Goal: Check status

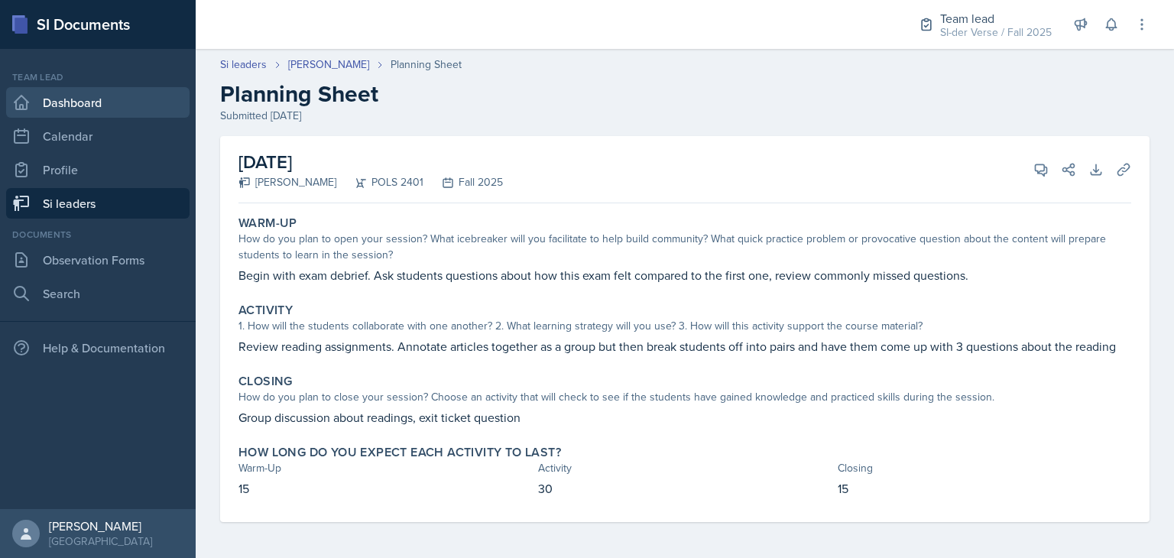
drag, startPoint x: 0, startPoint y: 0, endPoint x: 95, endPoint y: 110, distance: 145.2
click at [95, 110] on link "Dashboard" at bounding box center [97, 102] width 183 height 31
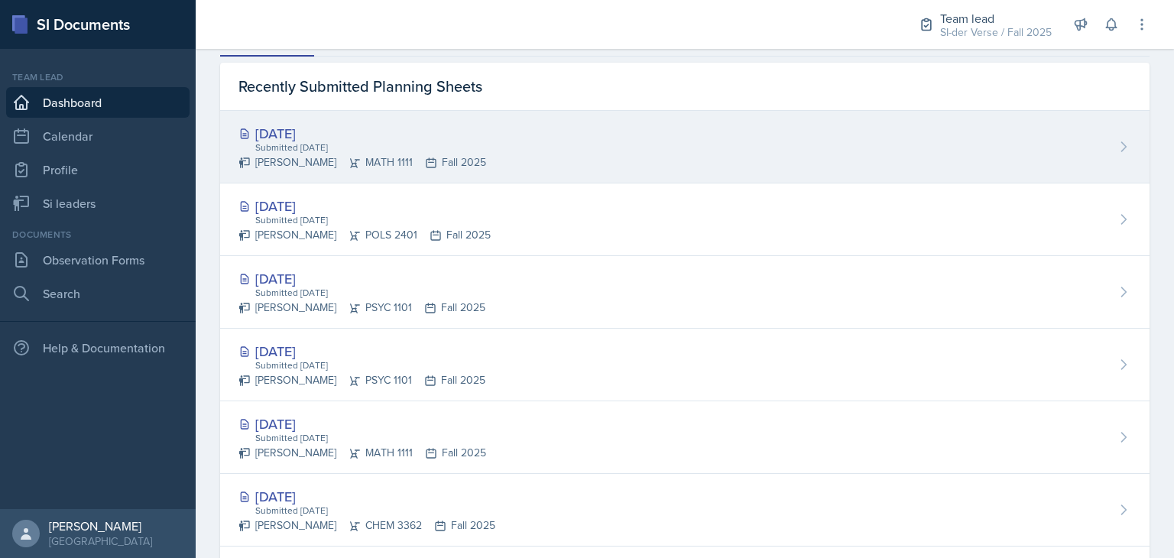
scroll to position [455, 0]
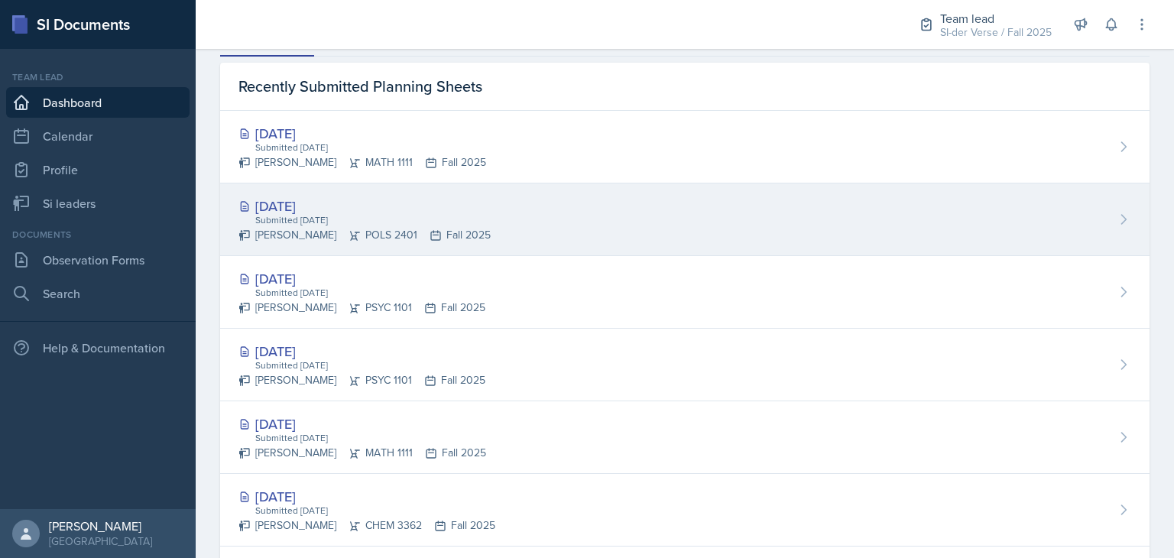
click at [335, 225] on div "Submitted [DATE]" at bounding box center [372, 220] width 237 height 14
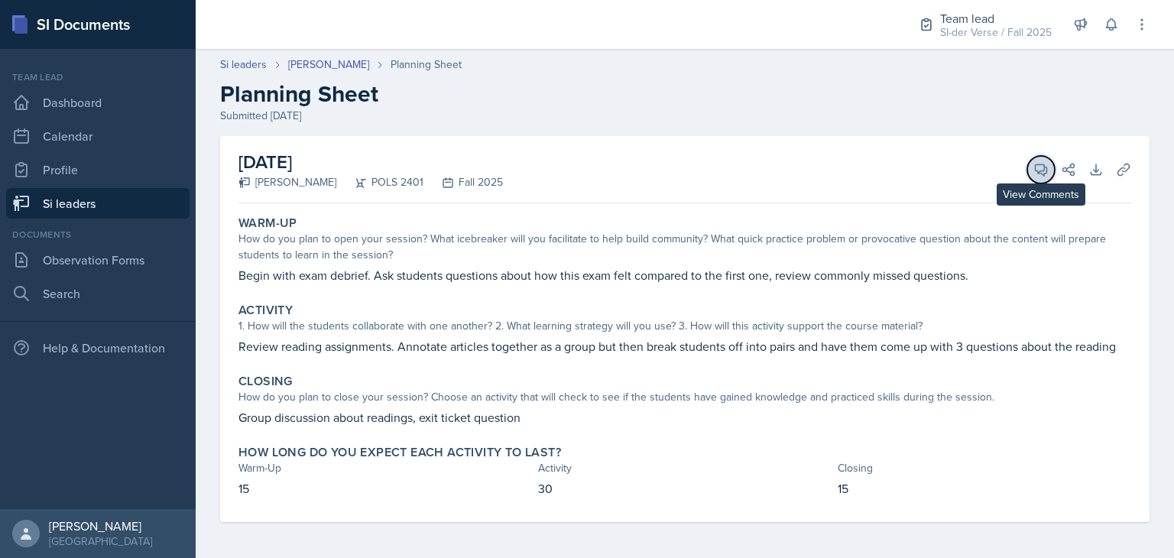
click at [1027, 172] on button "View Comments" at bounding box center [1041, 170] width 28 height 28
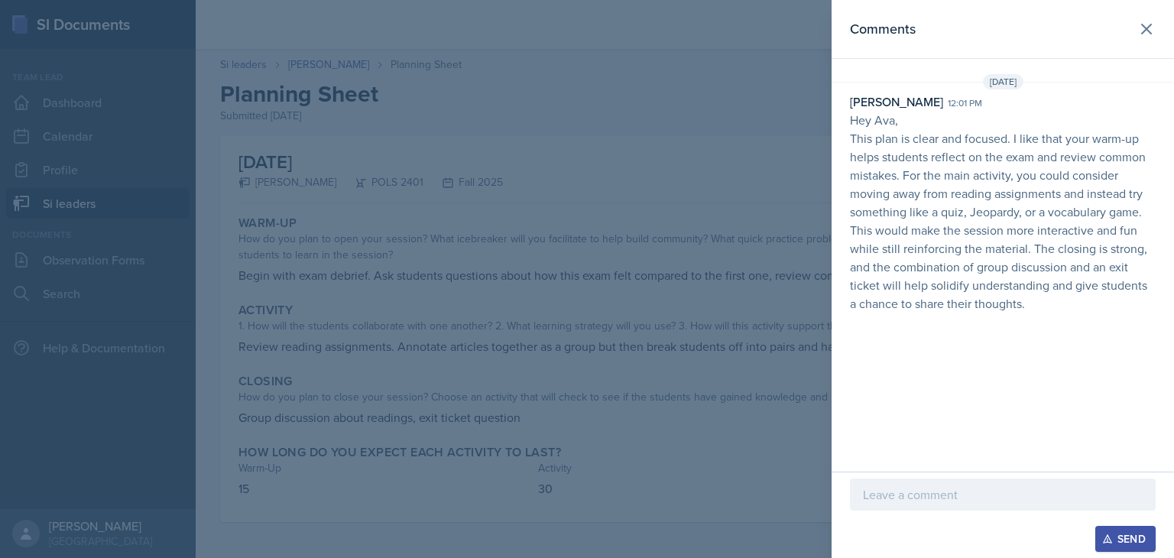
click at [673, 205] on div at bounding box center [587, 279] width 1174 height 558
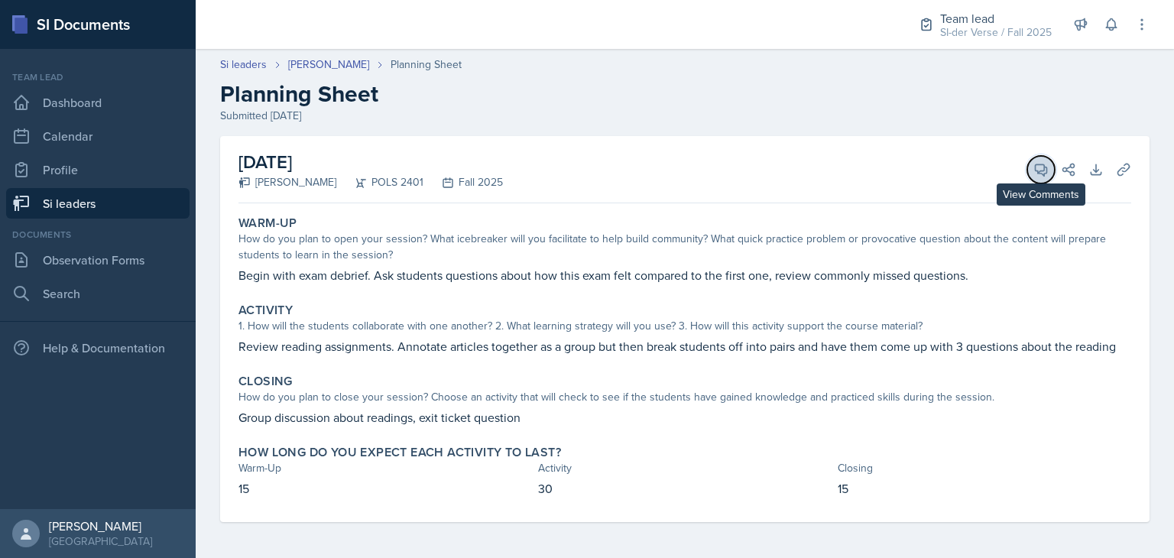
click at [1042, 166] on span at bounding box center [1046, 164] width 8 height 8
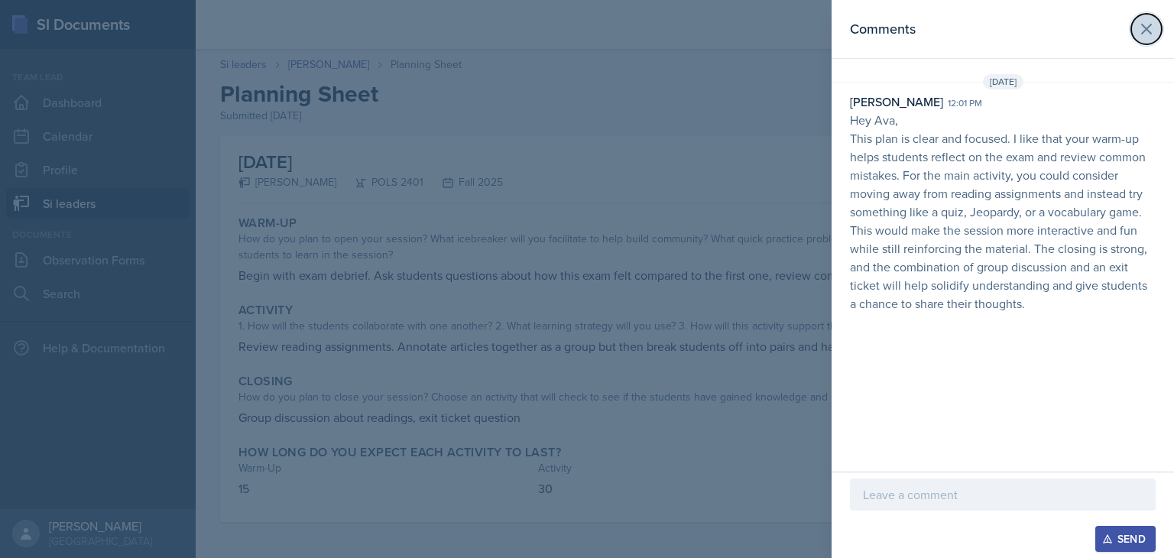
click at [1151, 28] on icon at bounding box center [1146, 29] width 18 height 18
